Goal: Information Seeking & Learning: Understand process/instructions

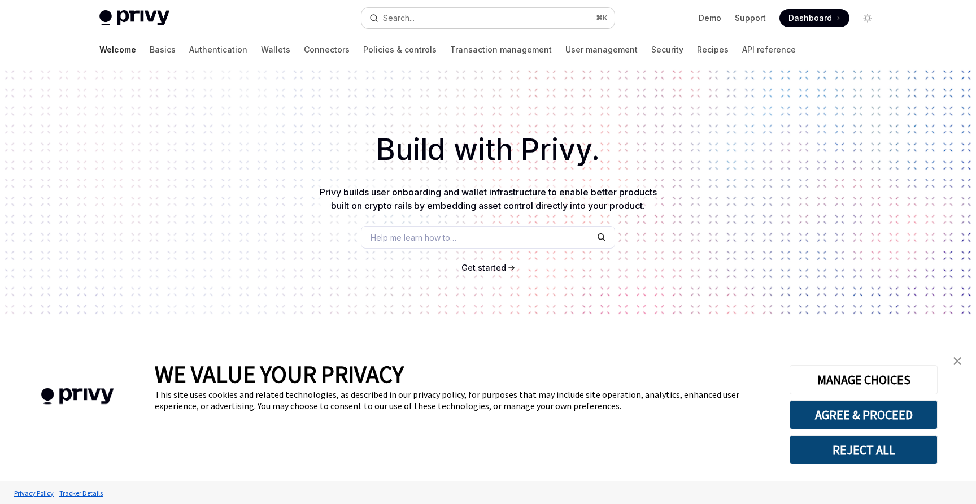
click at [451, 12] on button "Search... ⌘ K" at bounding box center [488, 18] width 253 height 20
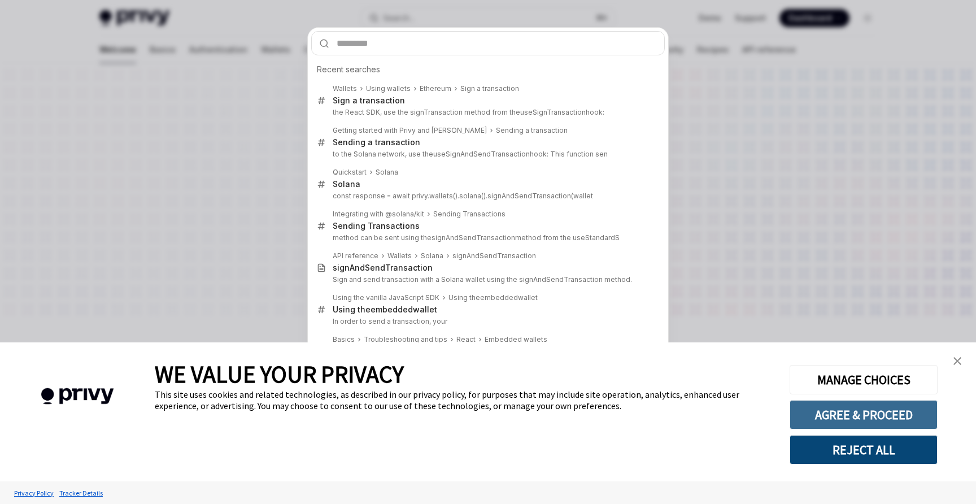
click at [892, 422] on button "AGREE & PROCEED" at bounding box center [864, 414] width 148 height 29
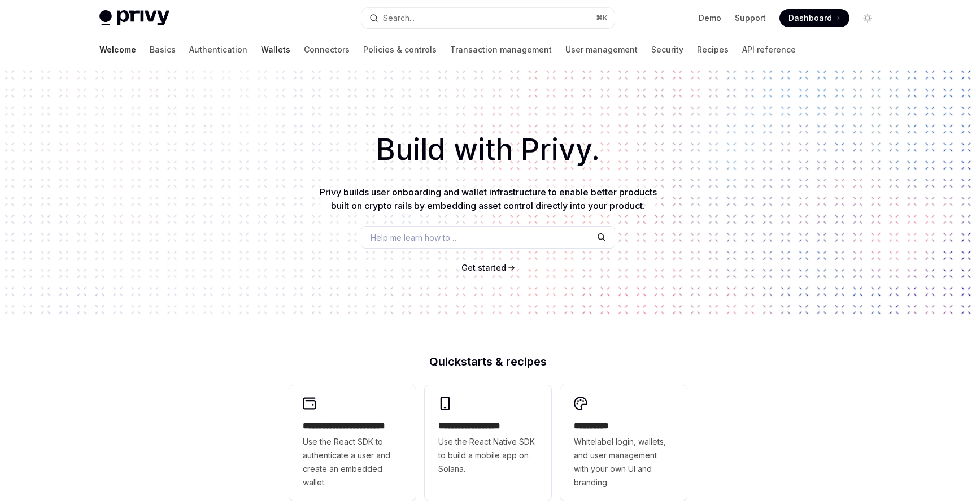
click at [261, 54] on link "Wallets" at bounding box center [275, 49] width 29 height 27
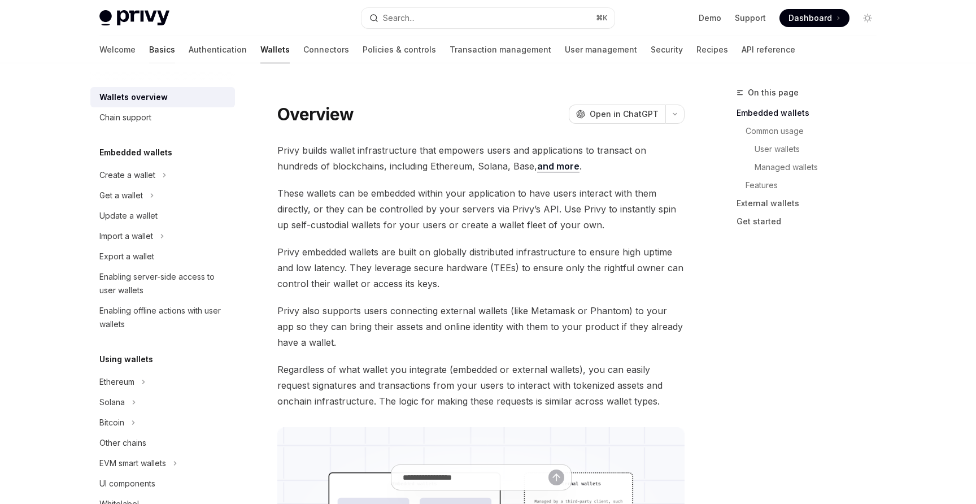
click at [149, 55] on link "Basics" at bounding box center [162, 49] width 26 height 27
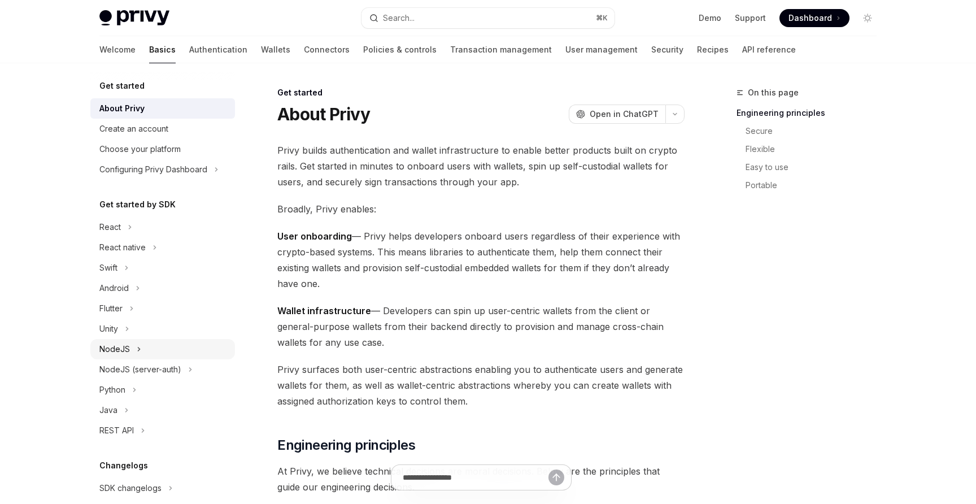
scroll to position [7, 0]
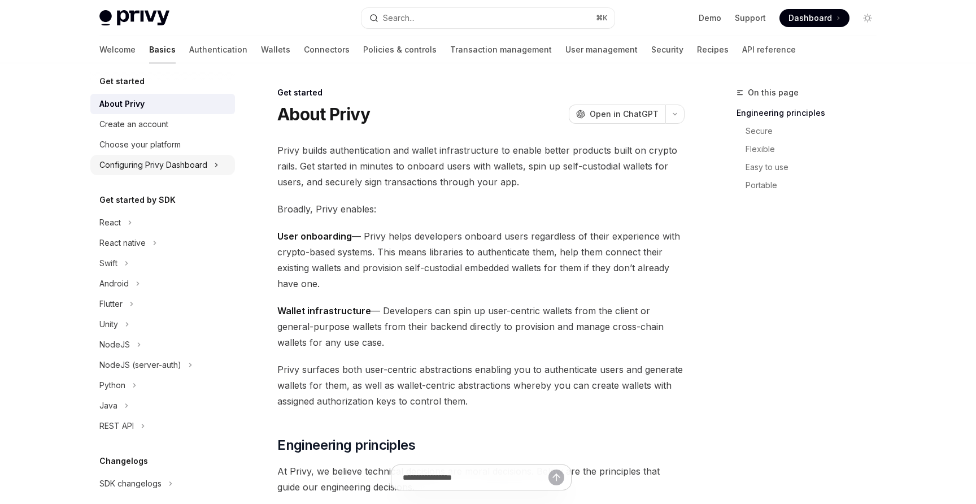
click at [150, 167] on div "Configuring Privy Dashboard" at bounding box center [153, 165] width 108 height 14
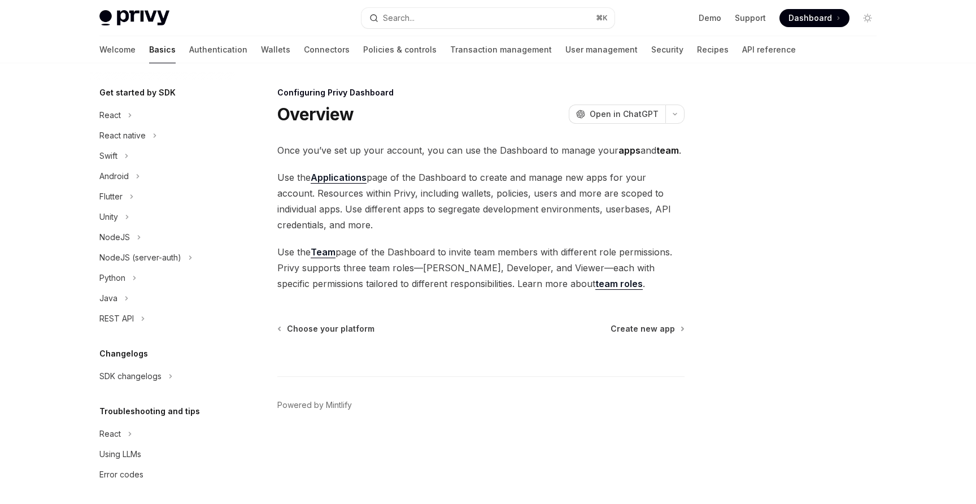
scroll to position [240, 0]
click at [146, 380] on button "SDK changelogs" at bounding box center [162, 373] width 145 height 20
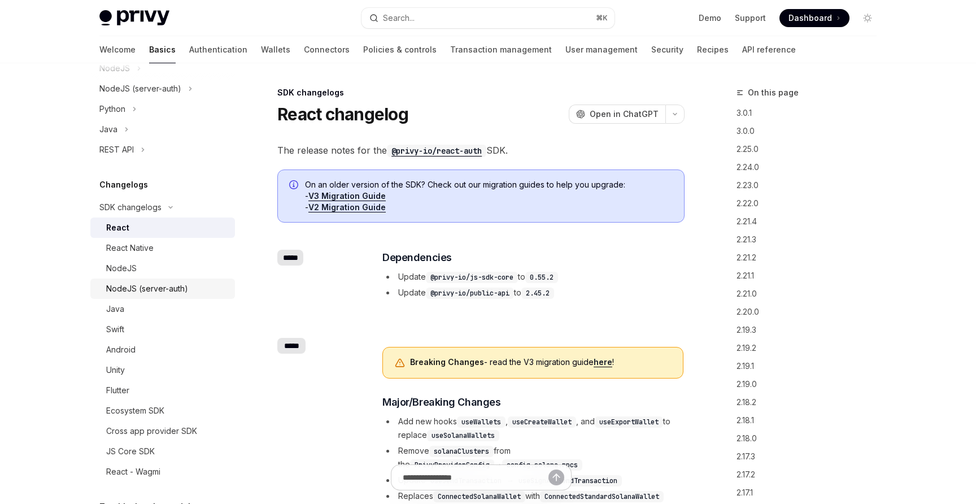
scroll to position [504, 0]
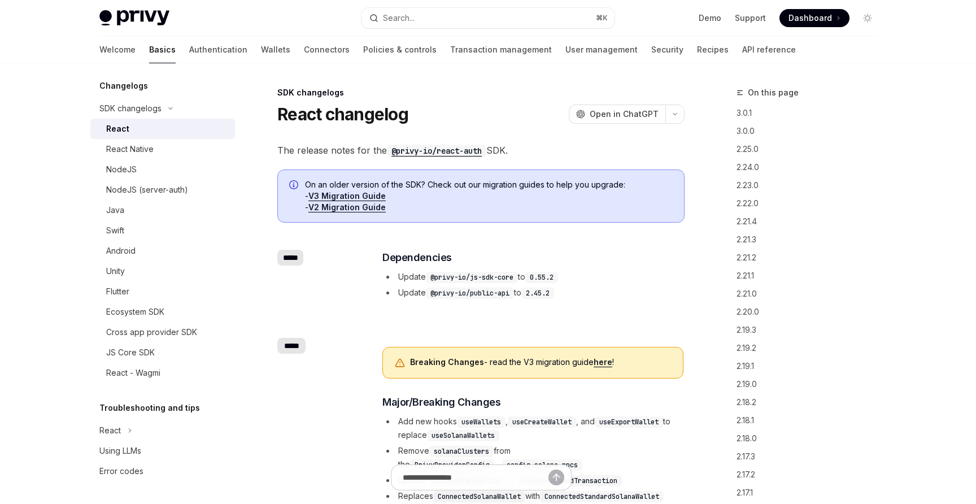
click at [339, 193] on link "V3 Migration Guide" at bounding box center [347, 196] width 77 height 10
type textarea "*"
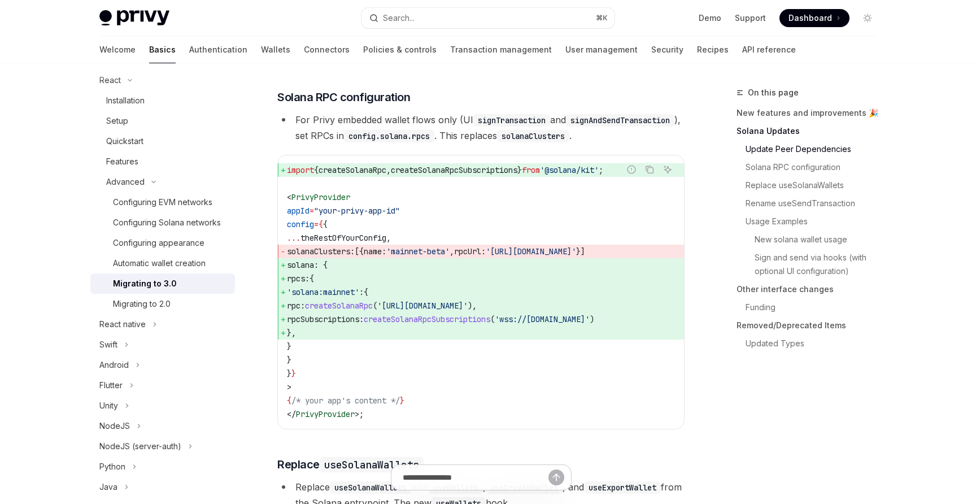
scroll to position [707, 0]
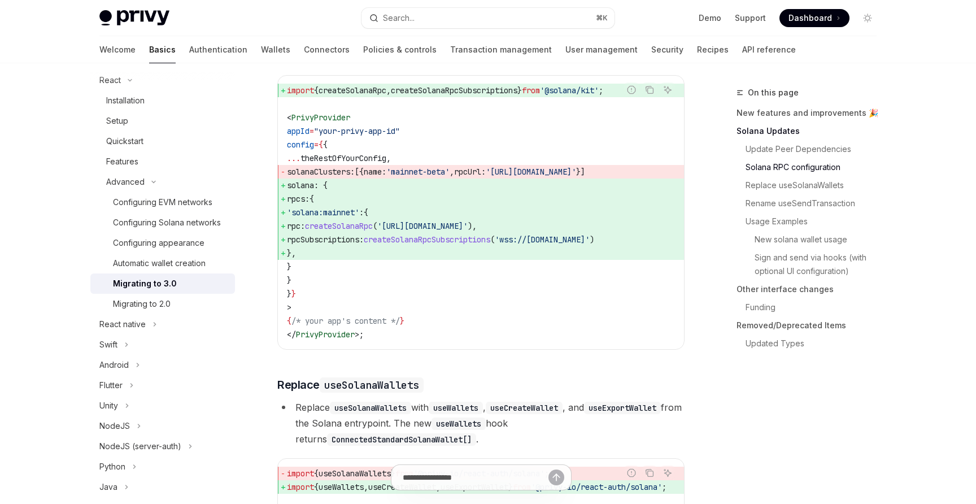
drag, startPoint x: 307, startPoint y: 203, endPoint x: 353, endPoint y: 292, distance: 99.6
click at [353, 292] on code "import { createSolanaRpc , createSolanaRpcSubscriptions } from '@solana/kit' ; …" at bounding box center [481, 213] width 388 height 258
copy code "solana : { rpcs: { 'solana:mainnet' : { rpc: createSolanaRpc ( '[URL][DOMAIN_NA…"
click at [370, 284] on code "import { createSolanaRpc , createSolanaRpcSubscriptions } from '@solana/kit' ; …" at bounding box center [481, 213] width 388 height 258
click at [474, 95] on span "createSolanaRpcSubscriptions" at bounding box center [454, 90] width 127 height 10
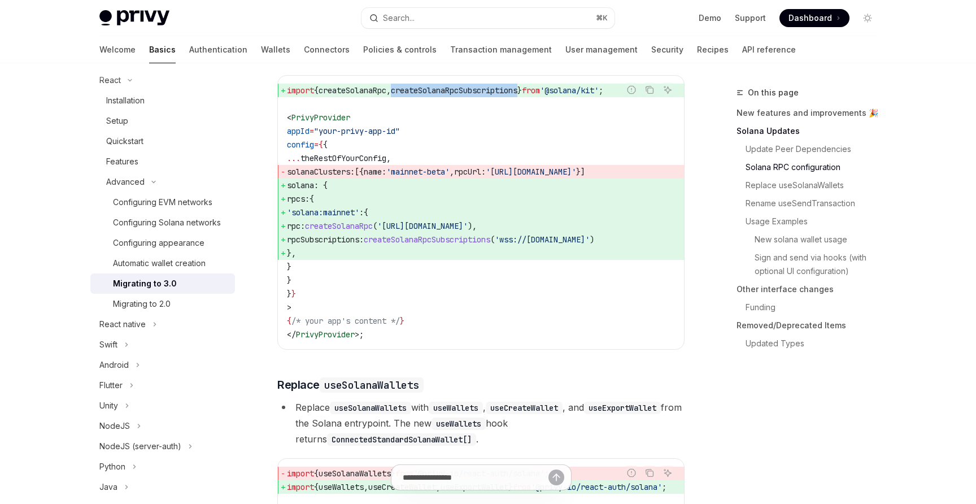
click at [474, 95] on span "createSolanaRpcSubscriptions" at bounding box center [454, 90] width 127 height 10
copy code "import { createSolanaRpc , createSolanaRpcSubscriptions } from '@solana/kit' ;"
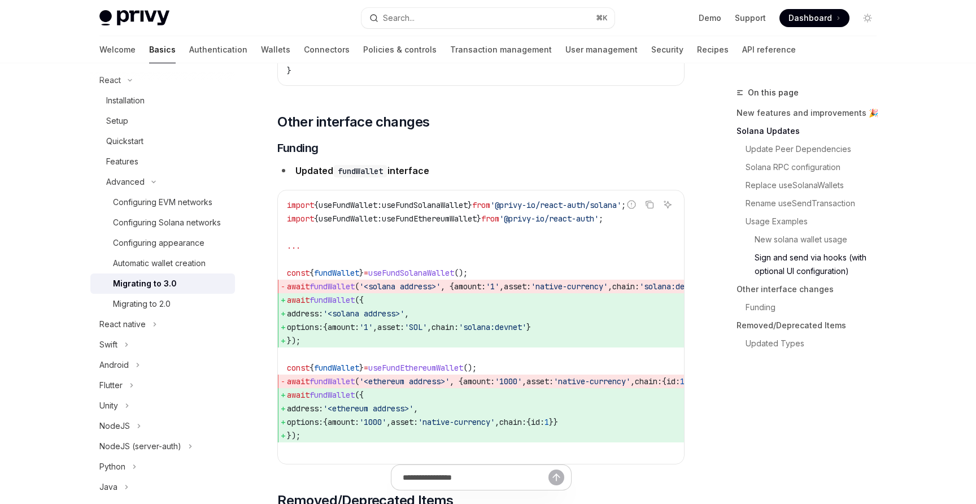
scroll to position [3298, 0]
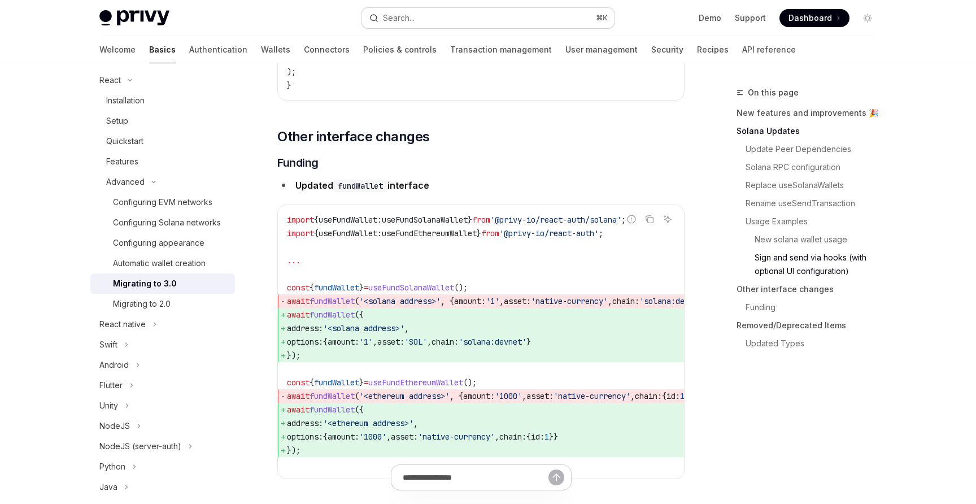
click at [437, 14] on button "Search... ⌘ K" at bounding box center [488, 18] width 253 height 20
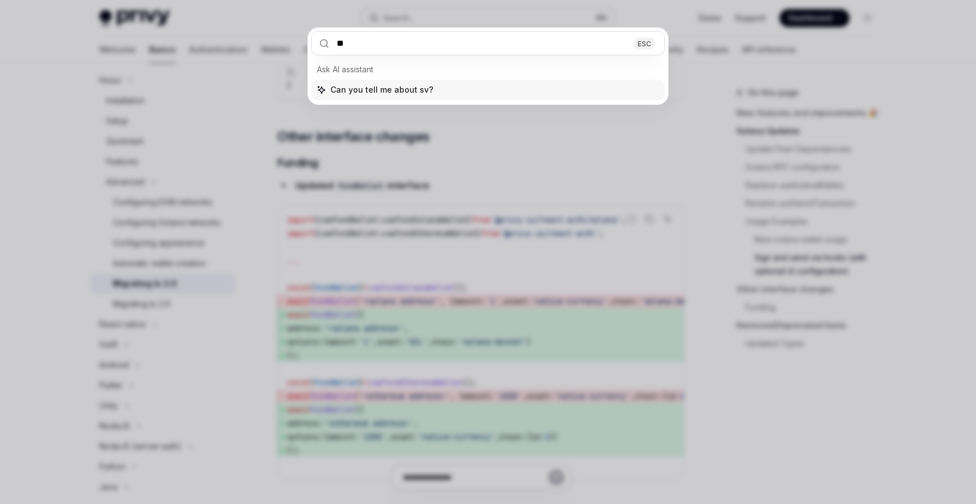
type input "***"
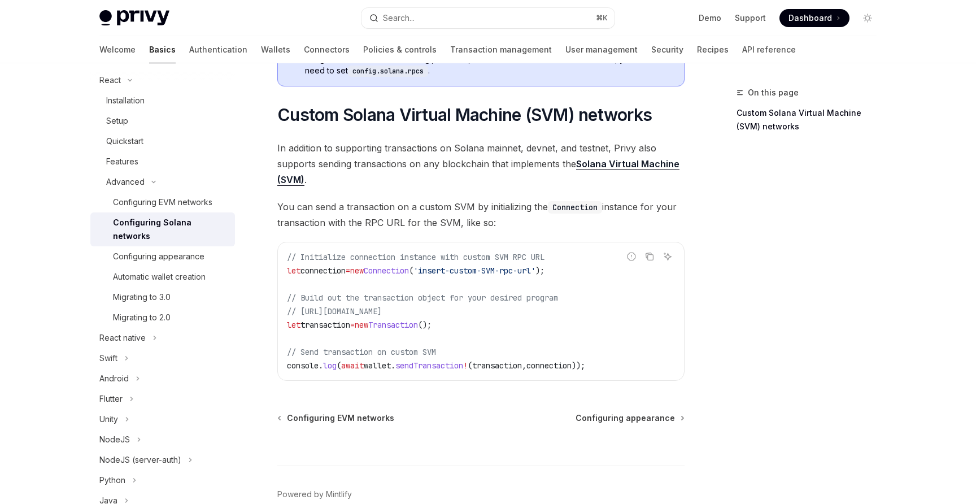
scroll to position [497, 0]
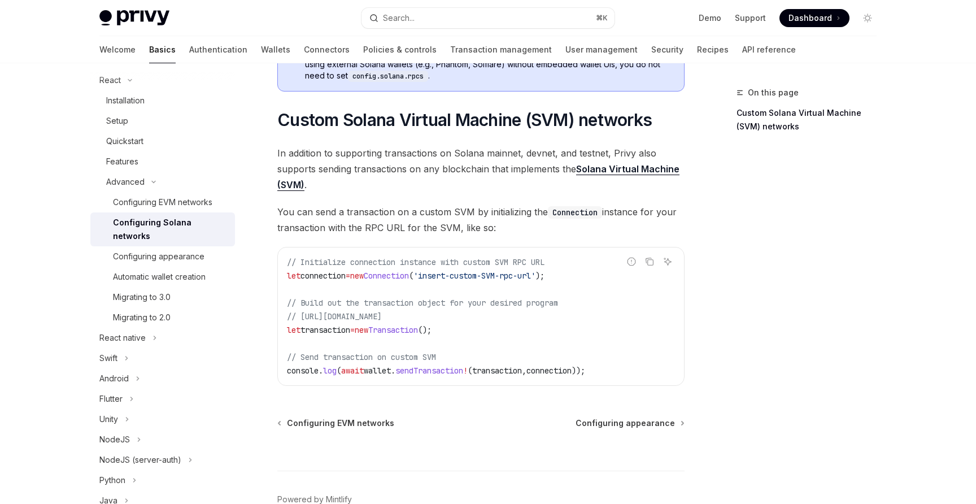
click at [422, 376] on span "sendTransaction" at bounding box center [430, 371] width 68 height 10
copy span "sendTransaction"
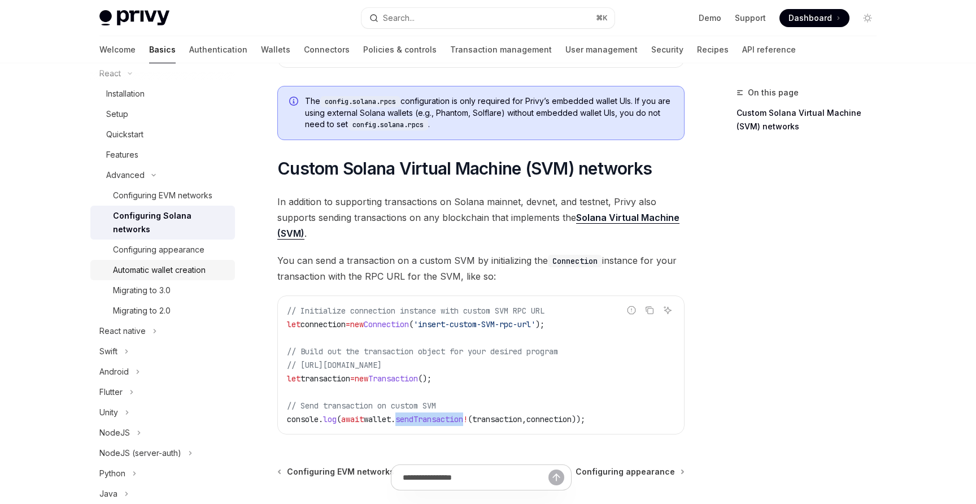
scroll to position [261, 0]
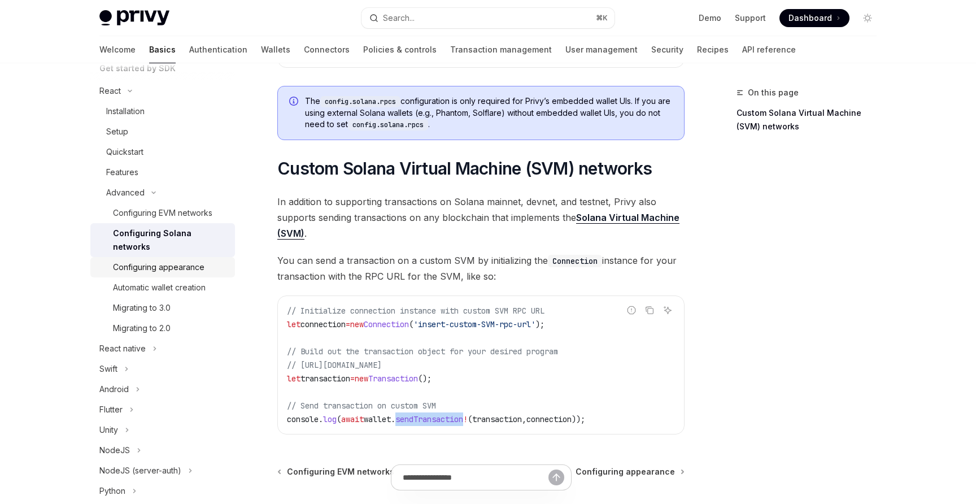
click at [164, 261] on div "Configuring appearance" at bounding box center [159, 268] width 92 height 14
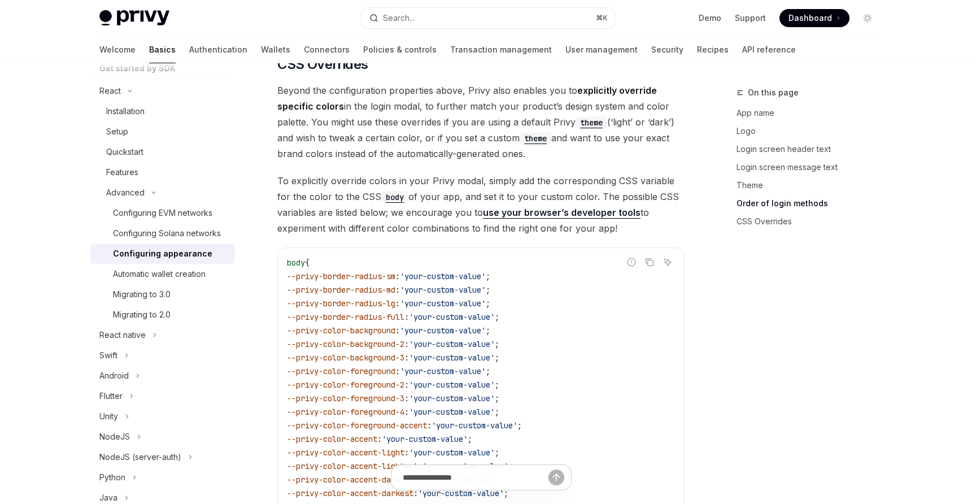
scroll to position [2834, 0]
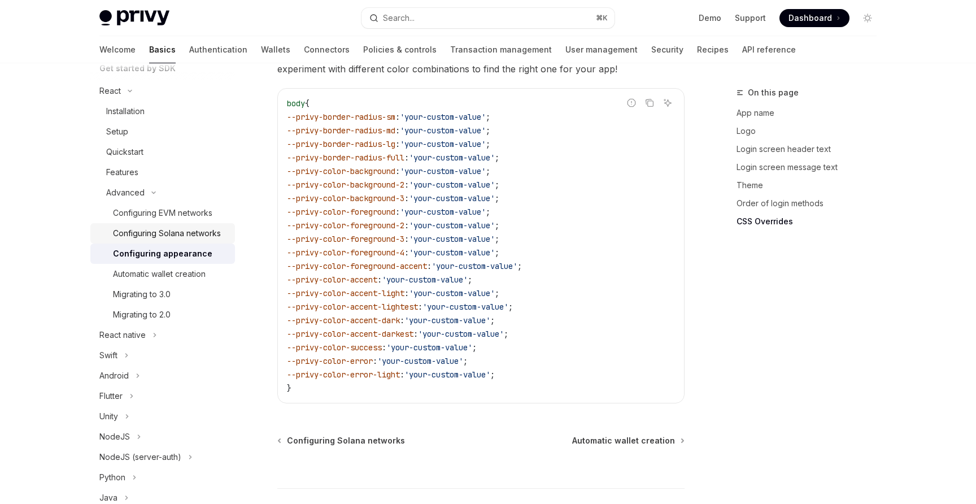
click at [179, 231] on div "Configuring Solana networks" at bounding box center [167, 234] width 108 height 14
type textarea "*"
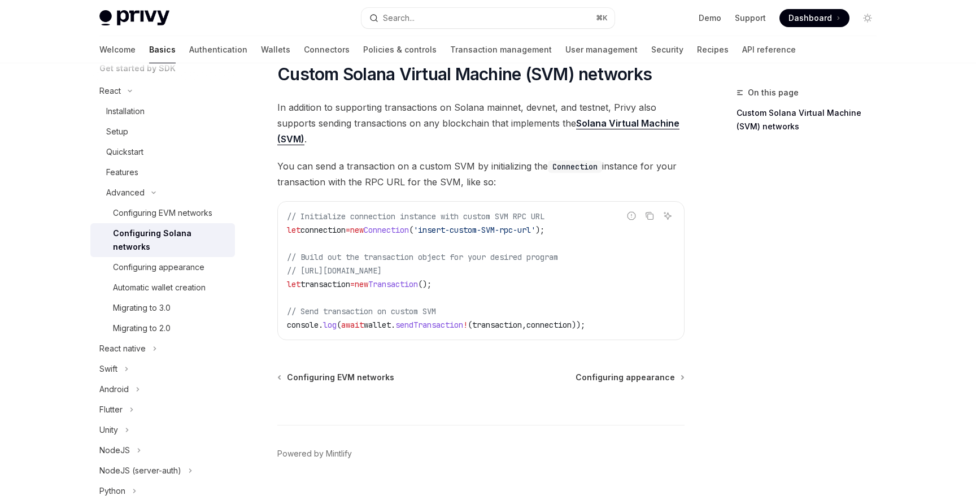
scroll to position [565, 0]
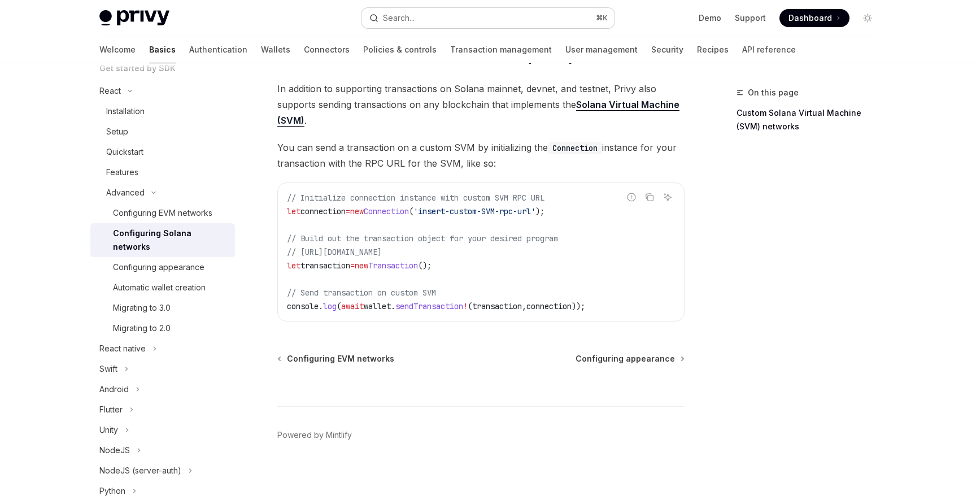
click at [421, 18] on button "Search... ⌘ K" at bounding box center [488, 18] width 253 height 20
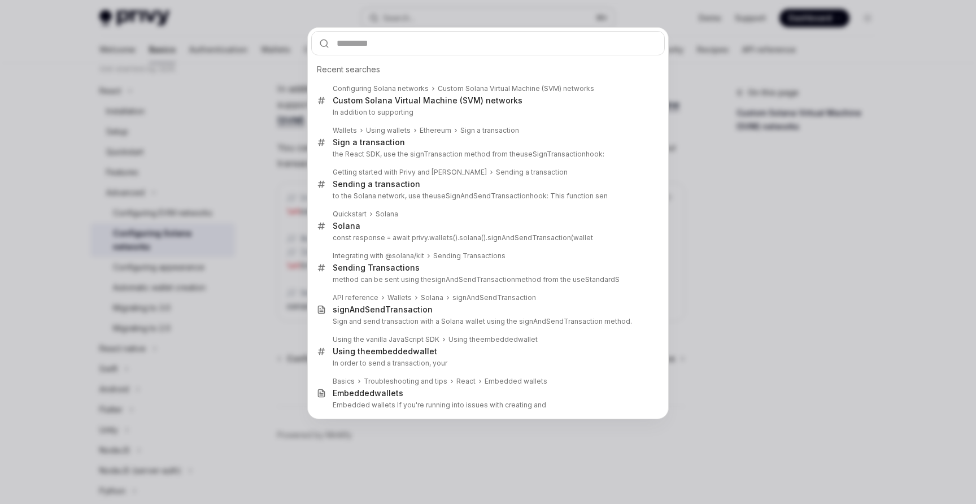
type input "**********"
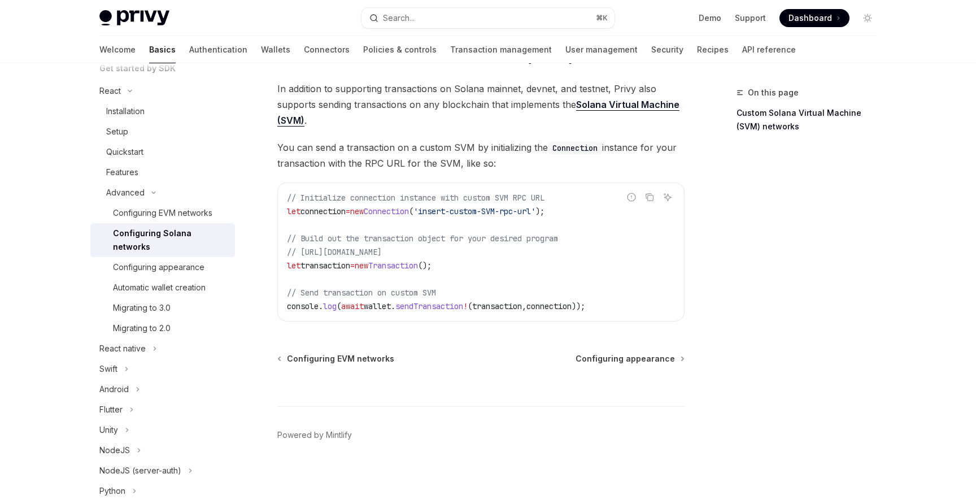
type textarea "*"
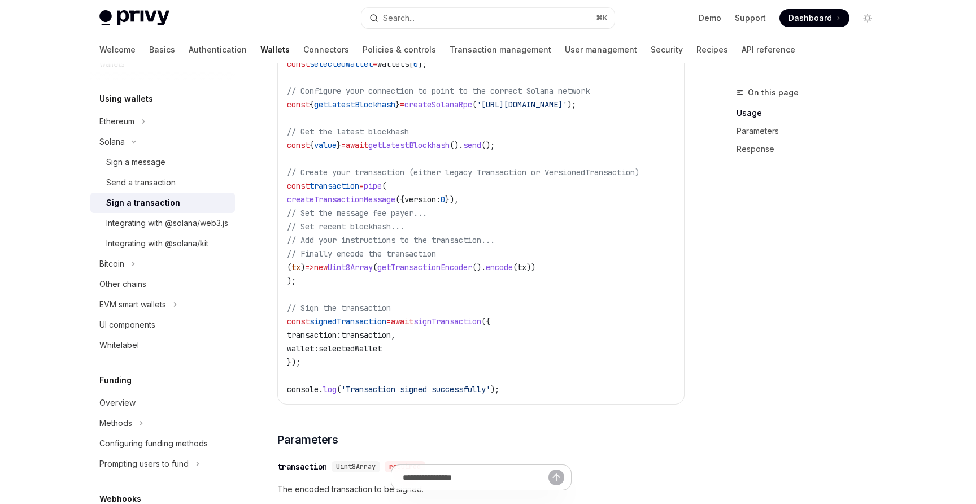
scroll to position [492, 0]
click at [458, 19] on button "Search... ⌘ K" at bounding box center [488, 18] width 253 height 20
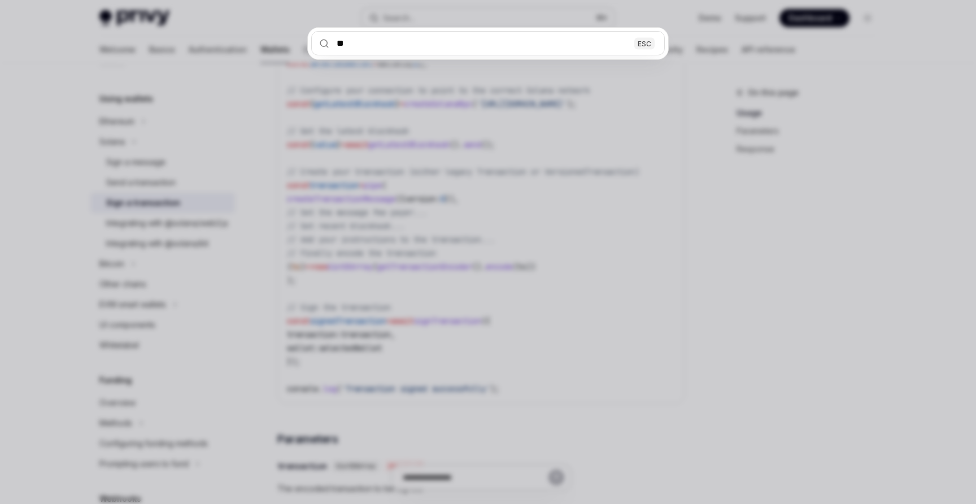
type input "***"
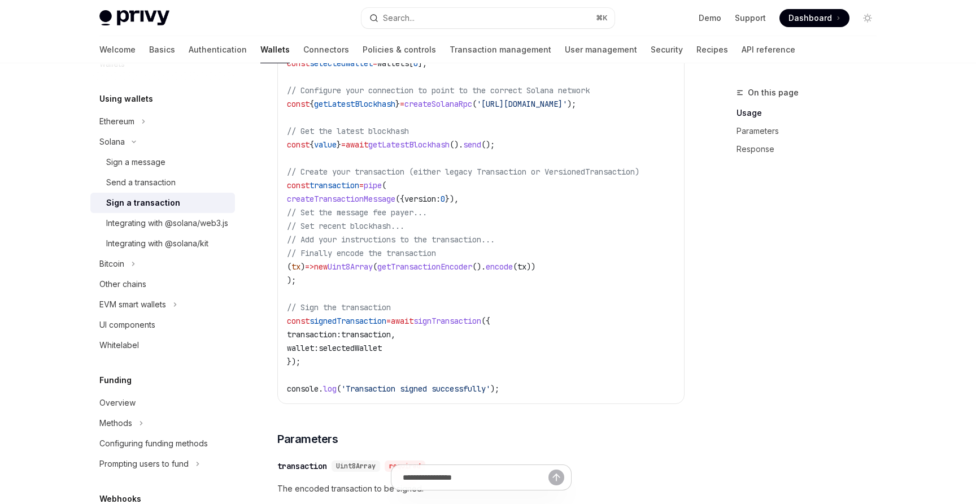
type textarea "*"
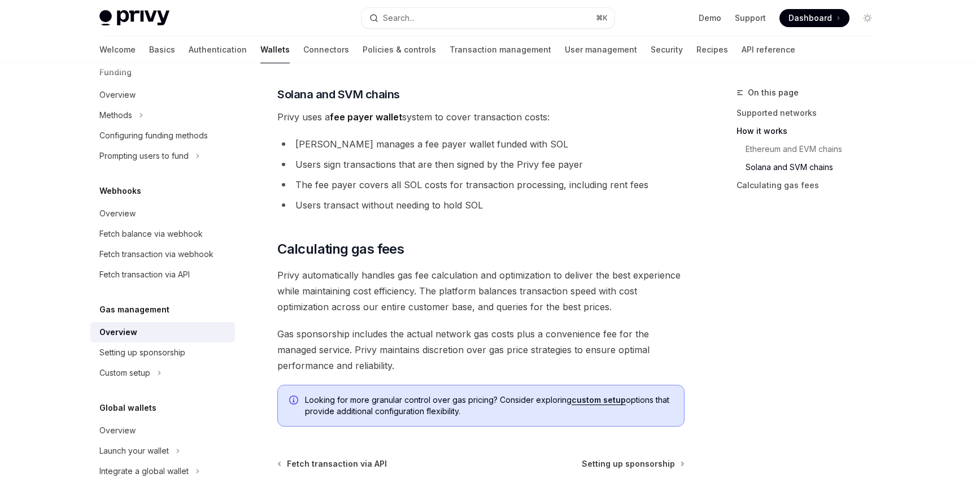
scroll to position [710, 0]
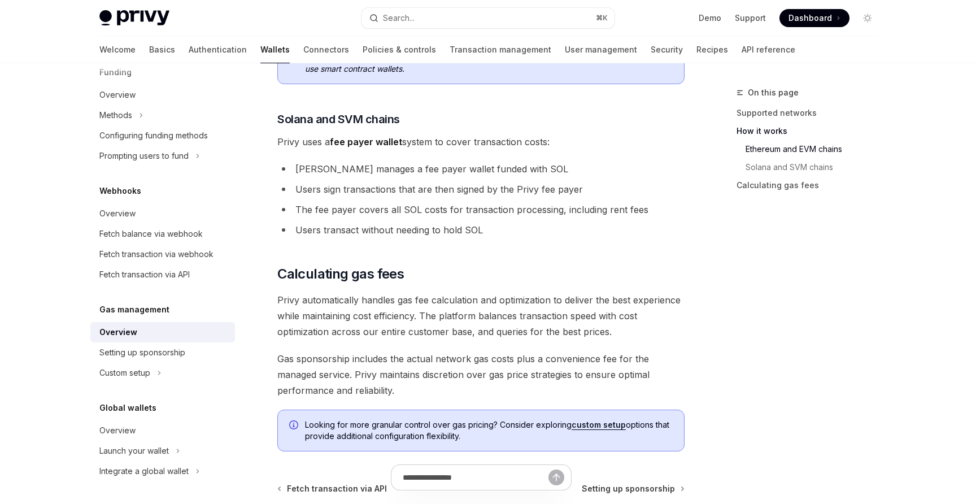
click at [439, 4] on div "Privy Docs home page Search... ⌘ K Demo Support Dashboard Dashboard Search..." at bounding box center [488, 18] width 778 height 36
click at [439, 10] on button "Search... ⌘ K" at bounding box center [488, 18] width 253 height 20
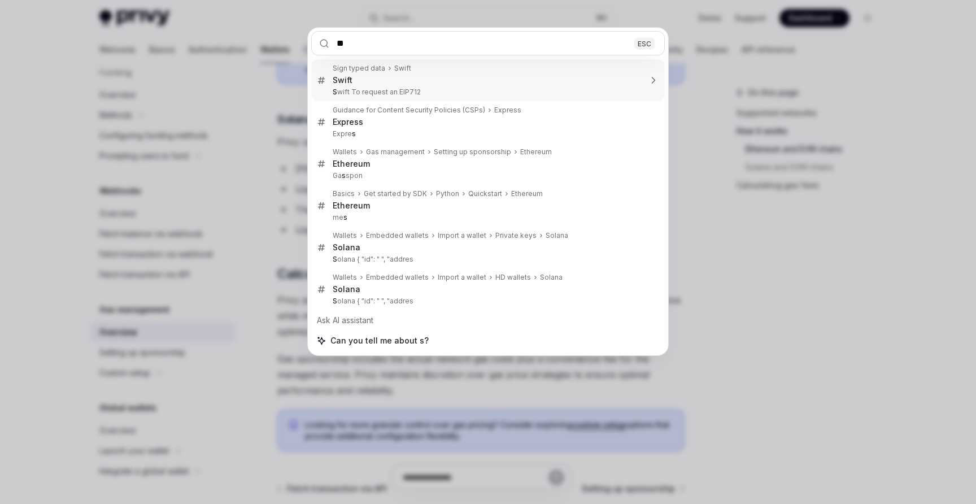
type input "***"
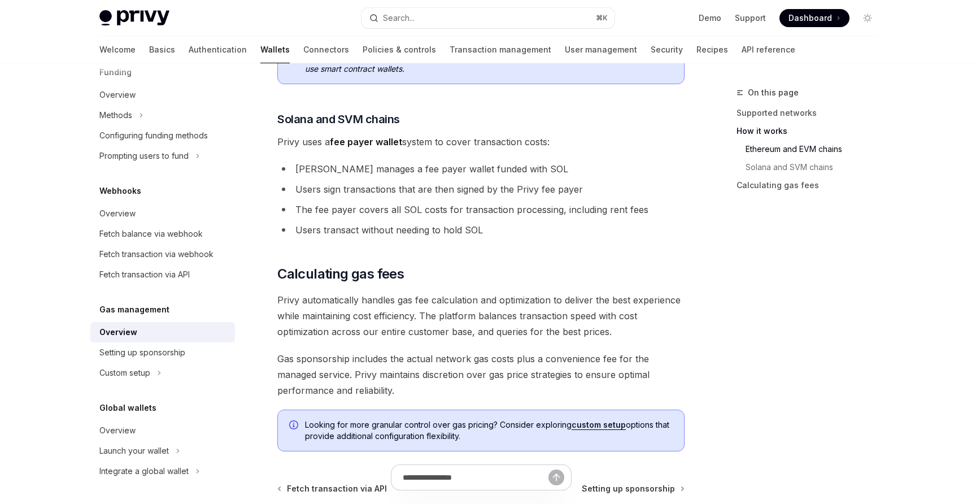
scroll to position [525, 0]
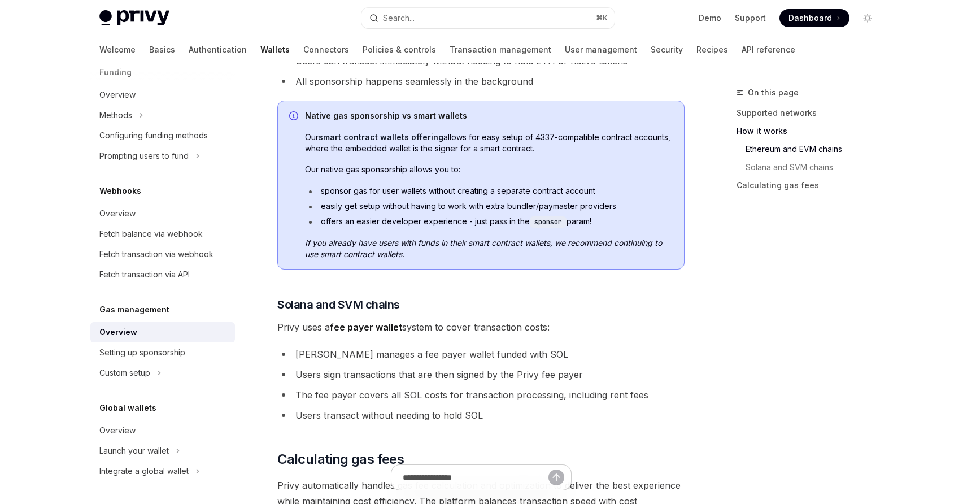
type textarea "*"
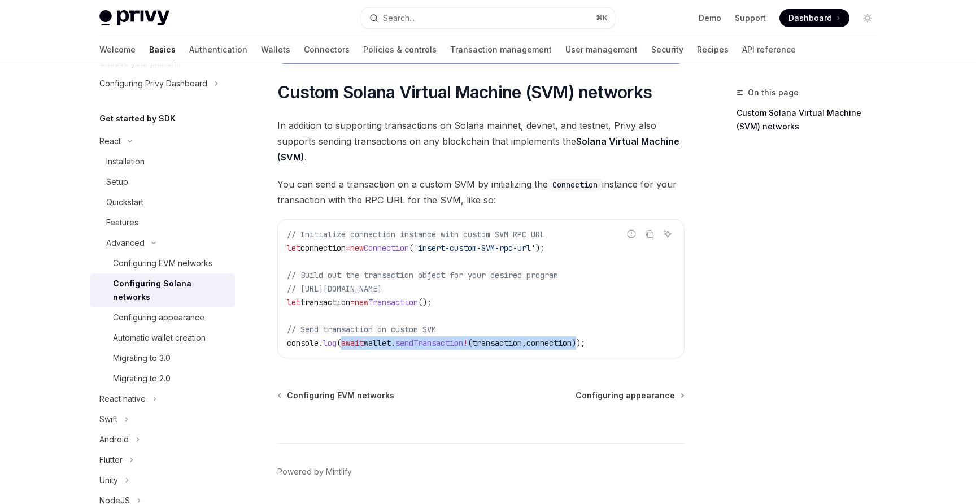
drag, startPoint x: 345, startPoint y: 348, endPoint x: 600, endPoint y: 348, distance: 254.9
click at [585, 348] on span "console . log ( await wallet . sendTransaction ! ( transaction , connection ));" at bounding box center [436, 343] width 298 height 10
copy span "await wallet . sendTransaction ! ( transaction , connection )"
click at [400, 201] on span "You can send a transaction on a custom SVM by initializing the Connection insta…" at bounding box center [480, 192] width 407 height 32
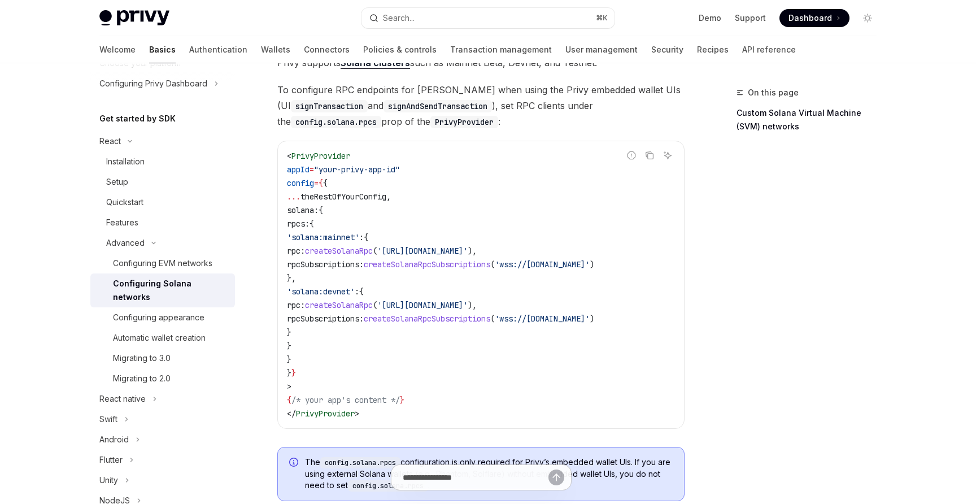
scroll to position [170, 0]
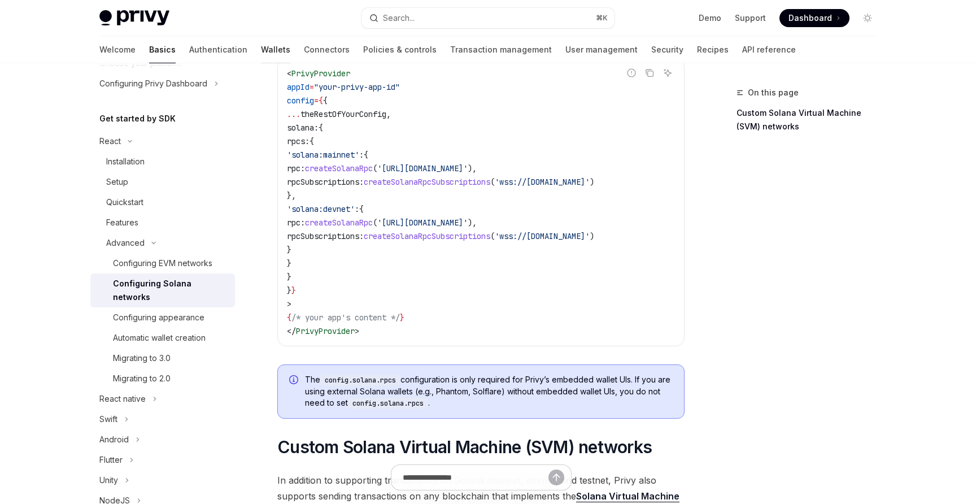
click at [261, 50] on link "Wallets" at bounding box center [275, 49] width 29 height 27
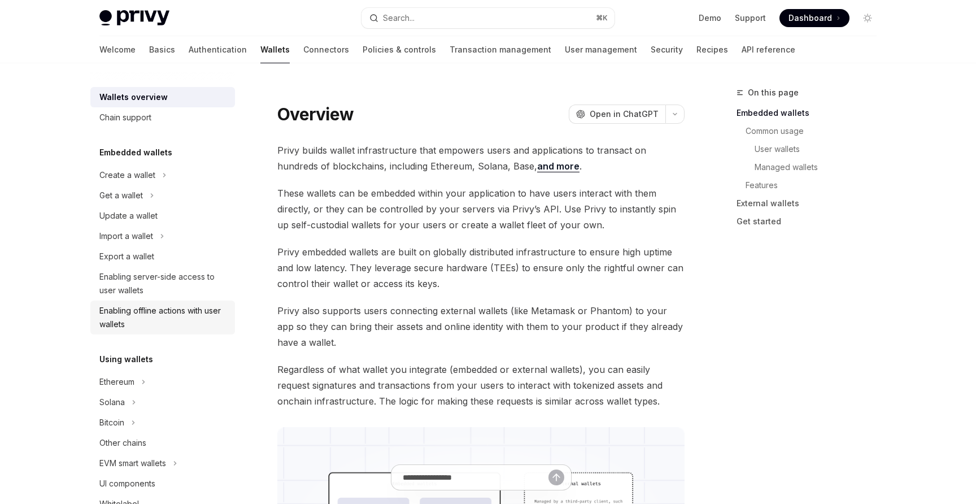
scroll to position [106, 0]
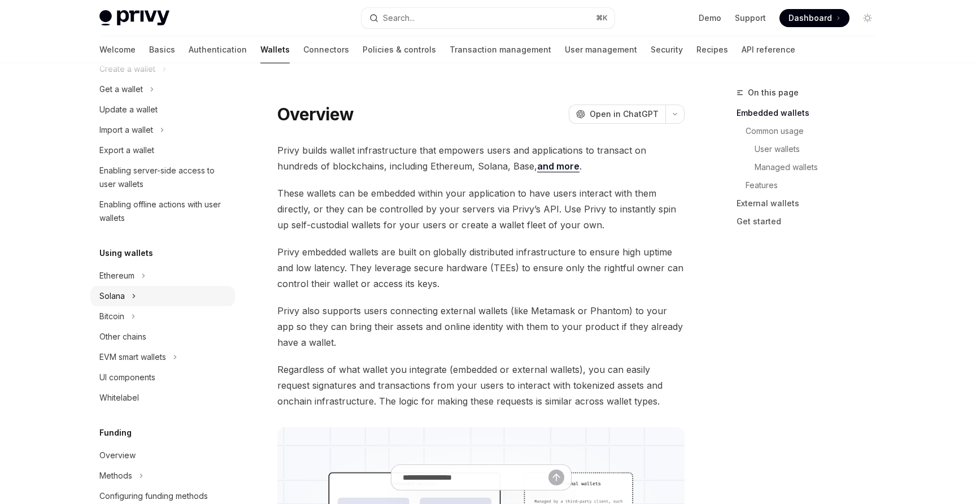
click at [145, 299] on button "Solana" at bounding box center [162, 296] width 145 height 20
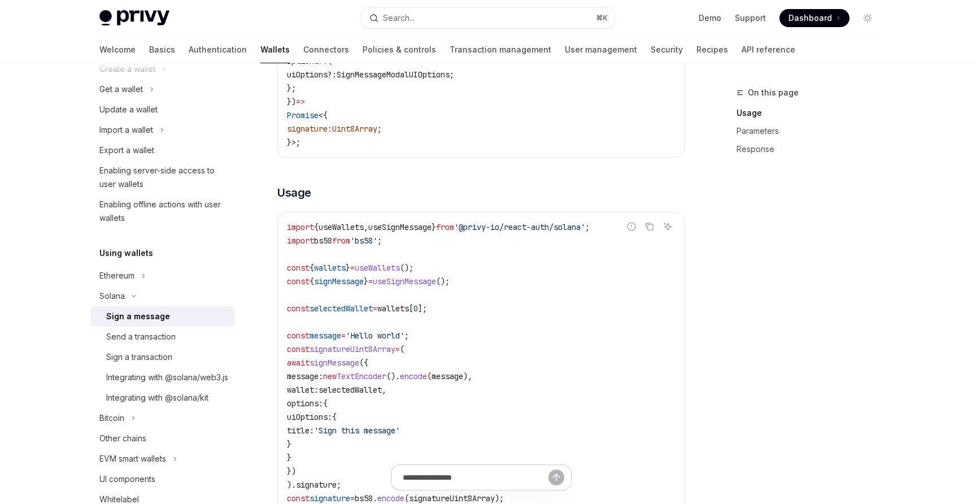
scroll to position [283, 0]
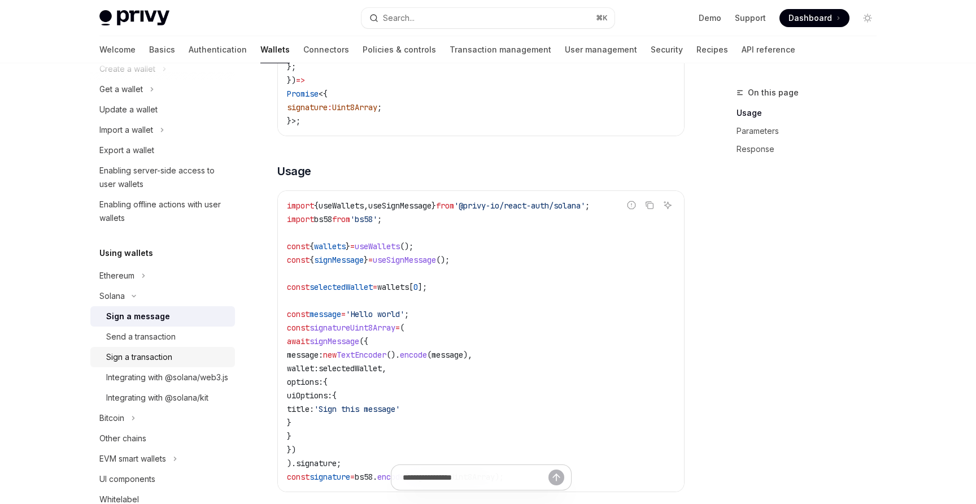
click at [172, 357] on div "Sign a transaction" at bounding box center [139, 357] width 66 height 14
type textarea "*"
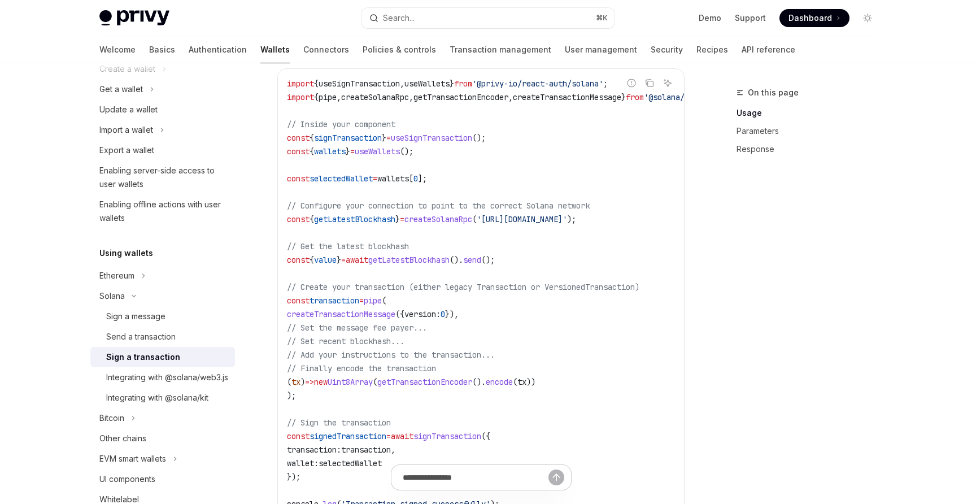
scroll to position [262, 0]
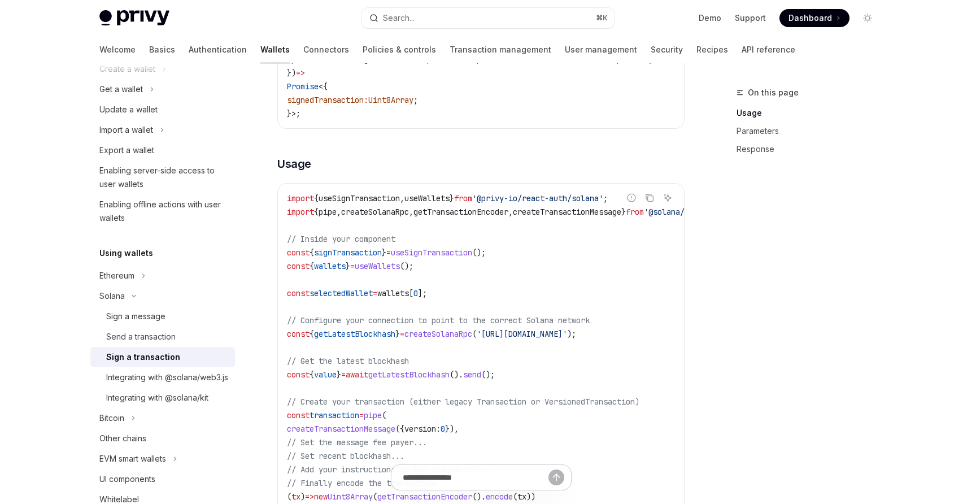
click at [346, 271] on span "wallets" at bounding box center [330, 266] width 32 height 10
